Goal: Transaction & Acquisition: Purchase product/service

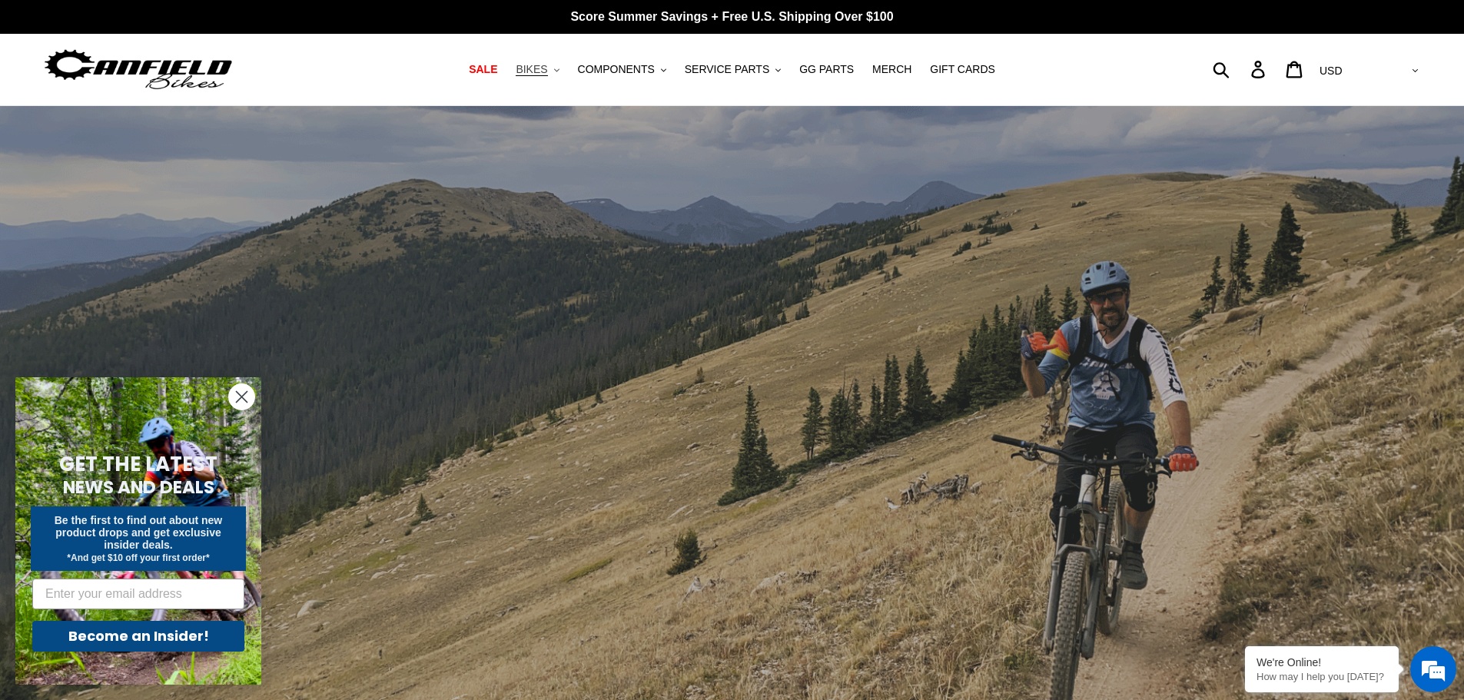
click at [545, 70] on span "BIKES" at bounding box center [531, 69] width 31 height 13
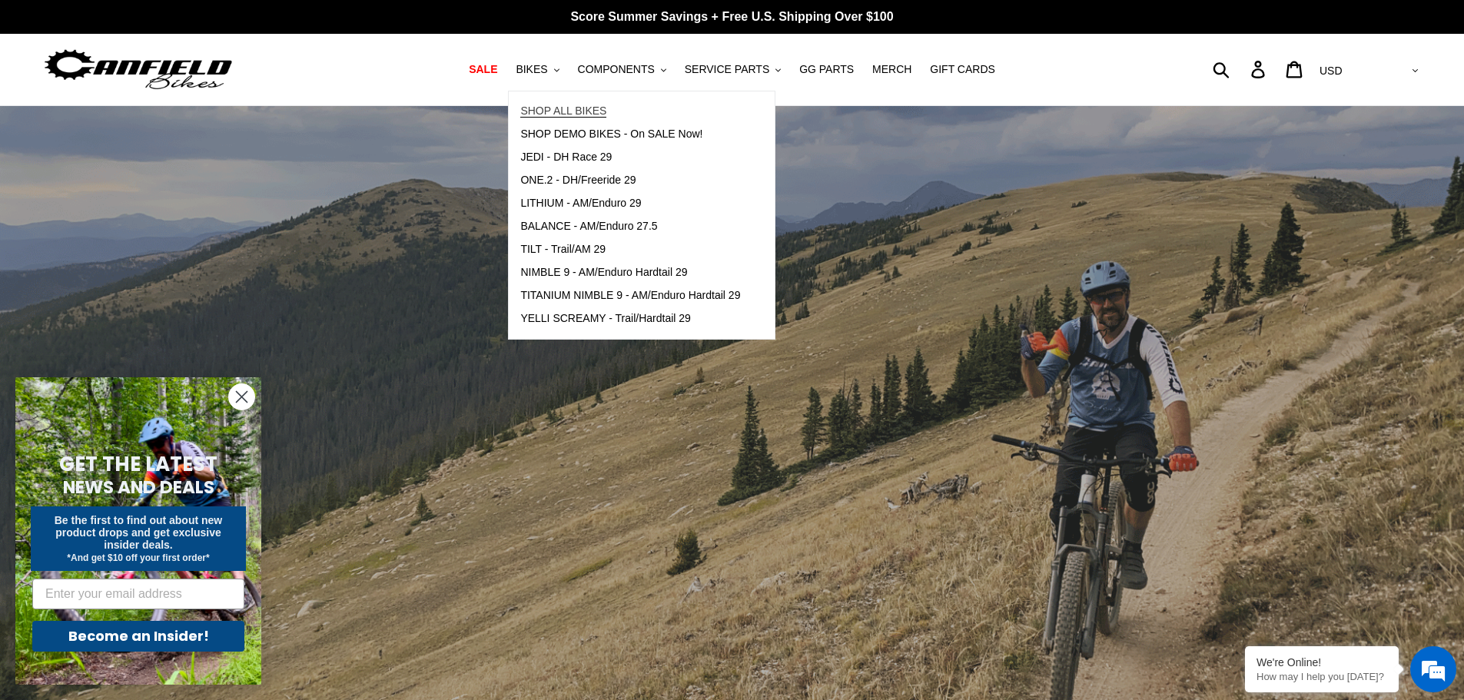
click at [579, 107] on span "SHOP ALL BIKES" at bounding box center [563, 110] width 86 height 13
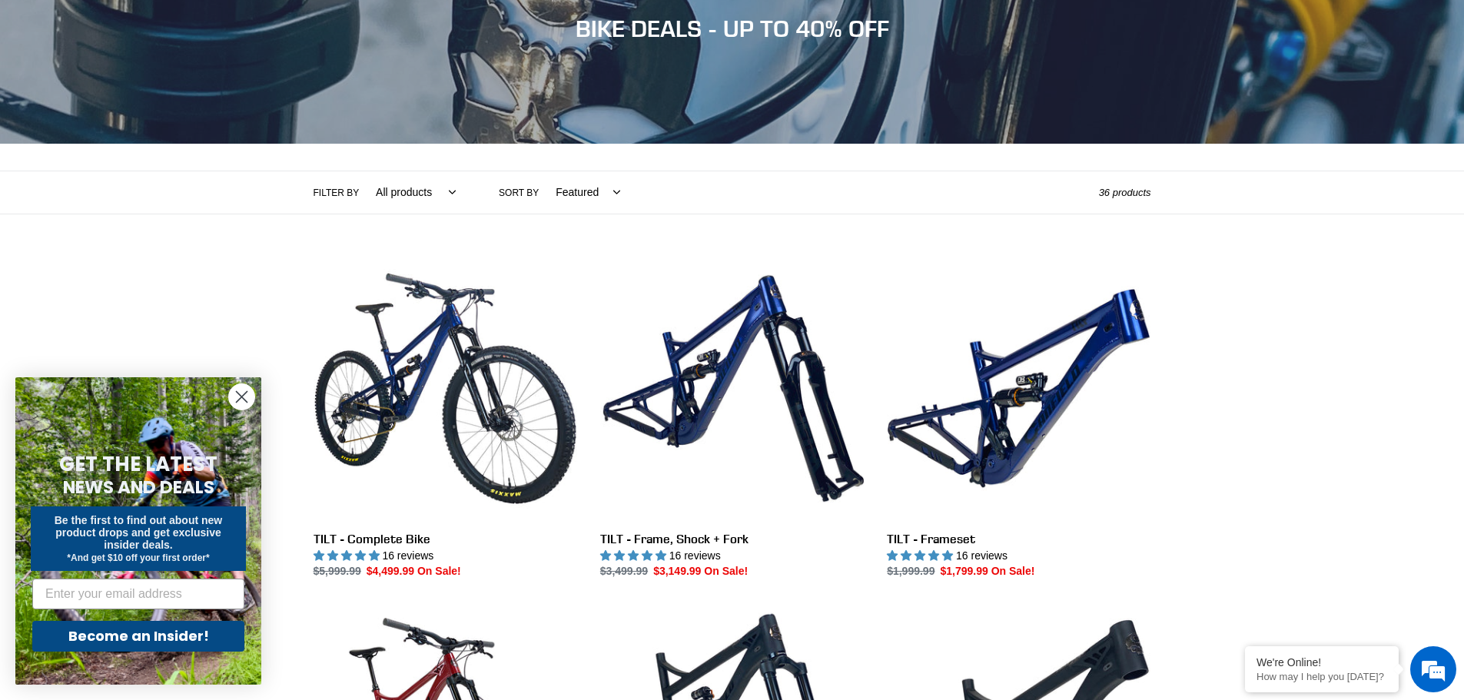
scroll to position [230, 0]
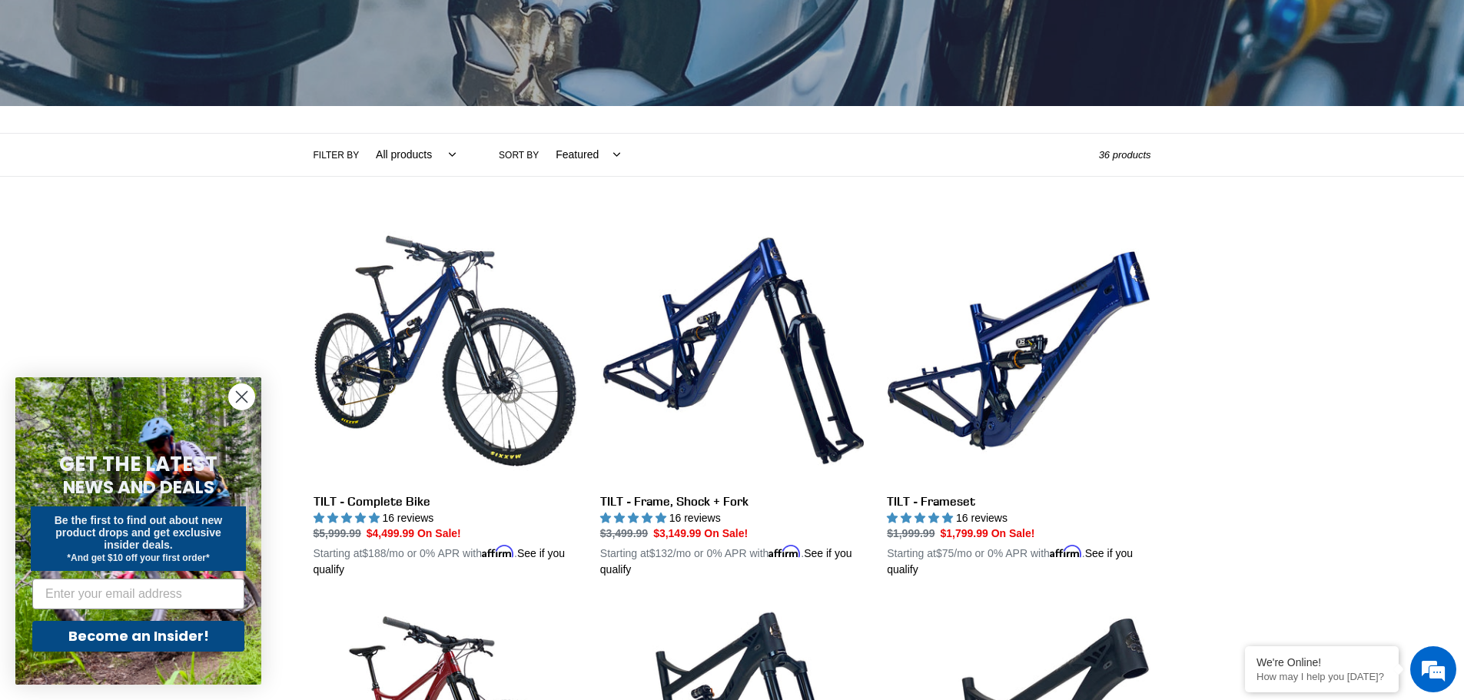
click at [244, 394] on icon "Close dialog" at bounding box center [242, 397] width 11 height 11
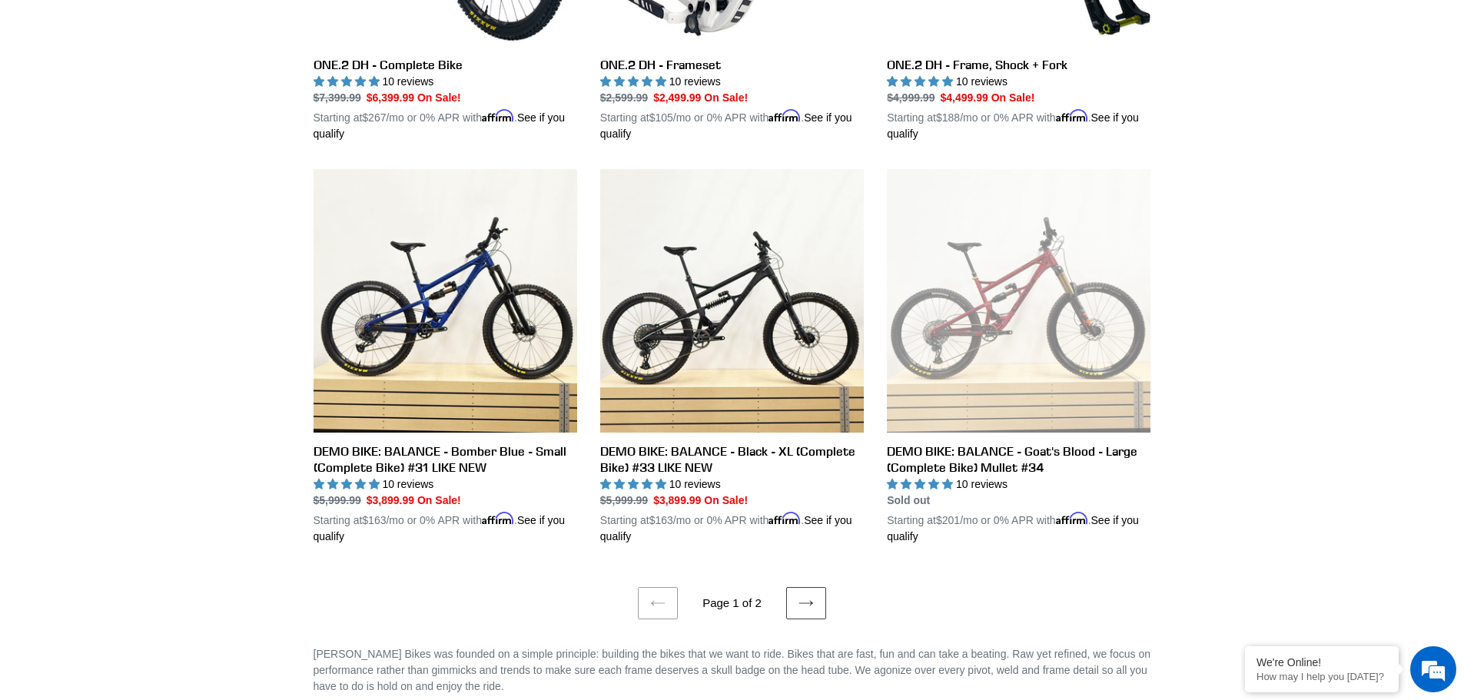
scroll to position [2996, 0]
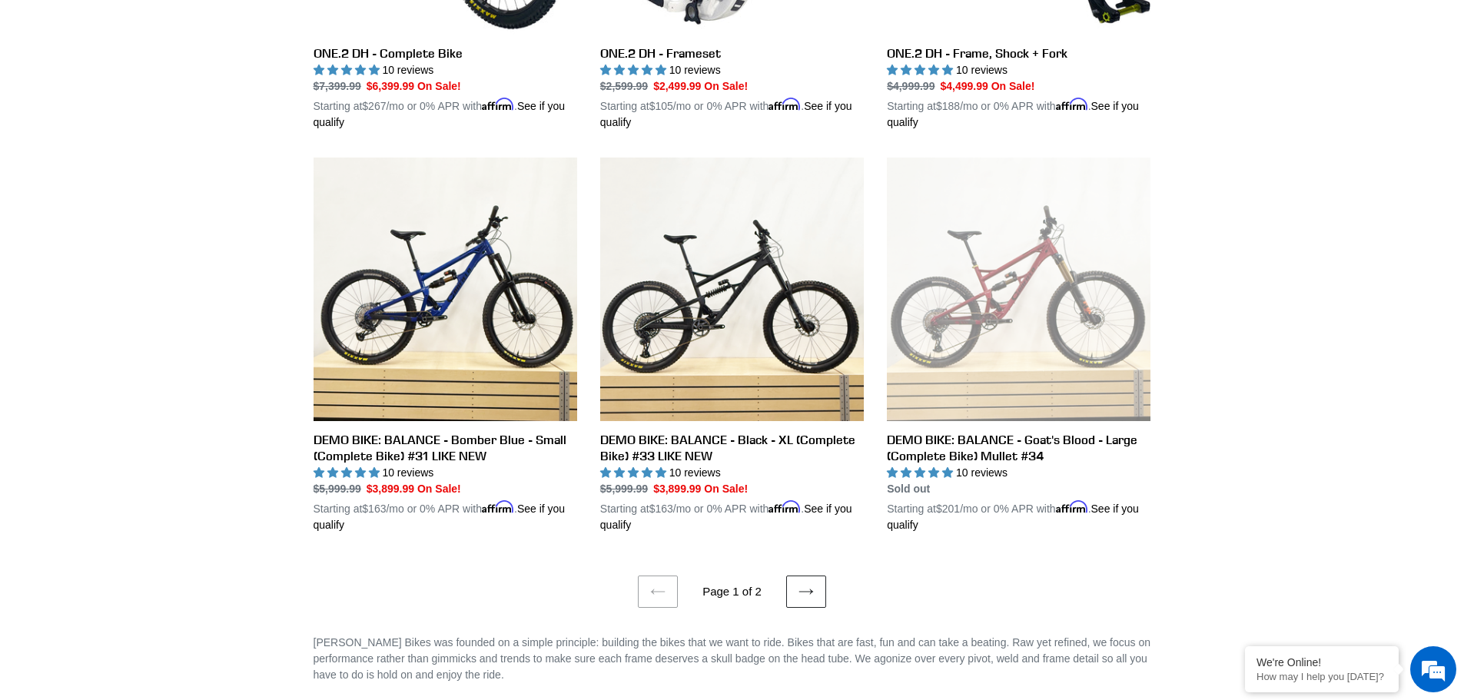
click at [811, 584] on icon at bounding box center [805, 591] width 15 height 15
